Goal: Transaction & Acquisition: Purchase product/service

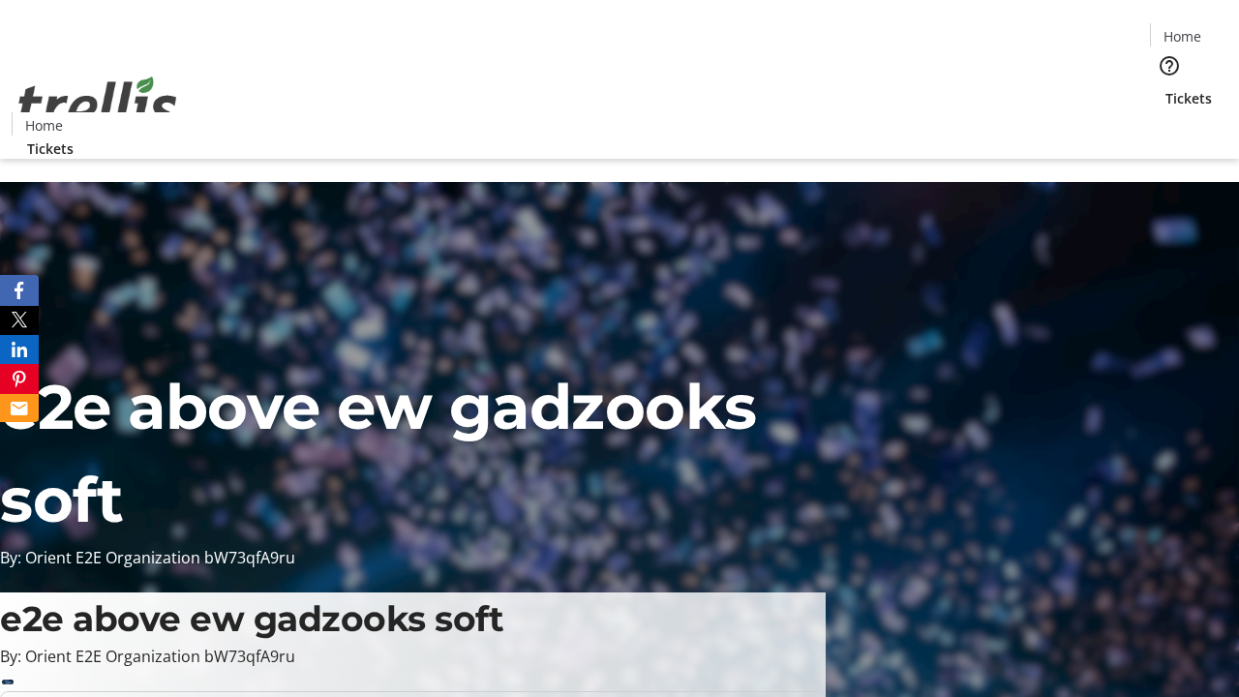
click at [1166, 88] on span "Tickets" at bounding box center [1189, 98] width 46 height 20
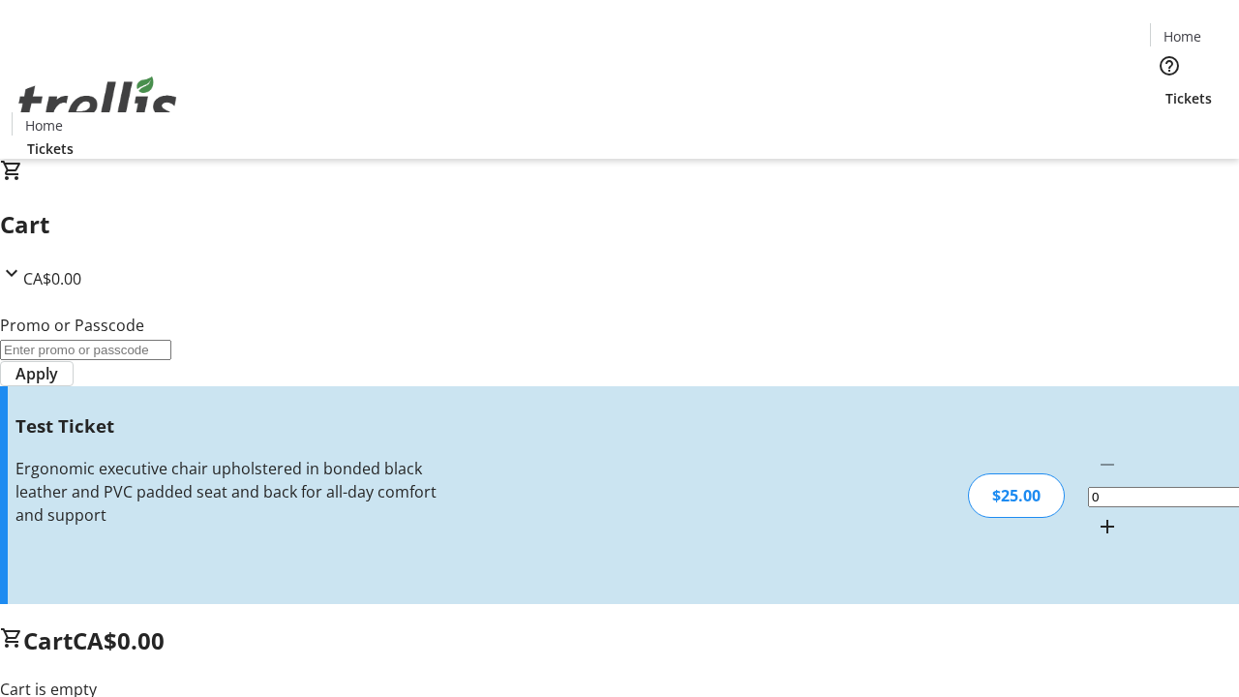
click at [1096, 515] on mat-icon "Increment by one" at bounding box center [1107, 526] width 23 height 23
type input "1"
